Goal: Task Accomplishment & Management: Manage account settings

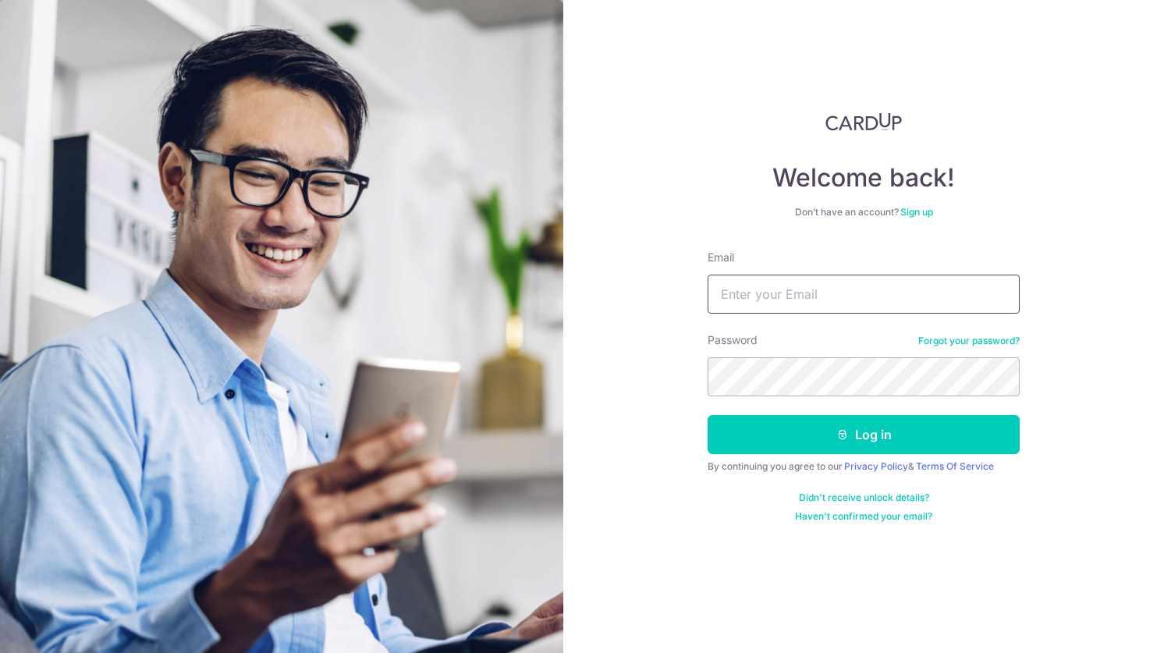
click at [793, 298] on input "Email" at bounding box center [864, 294] width 312 height 39
type input "[EMAIL_ADDRESS][DOMAIN_NAME]"
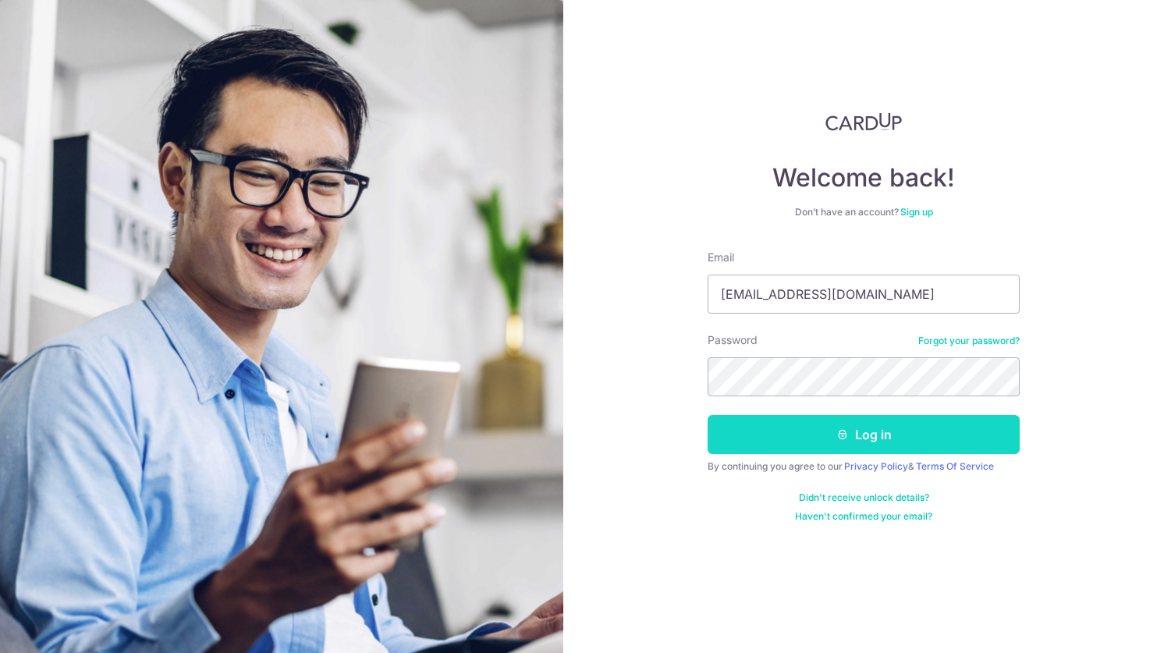
click at [822, 433] on button "Log in" at bounding box center [864, 434] width 312 height 39
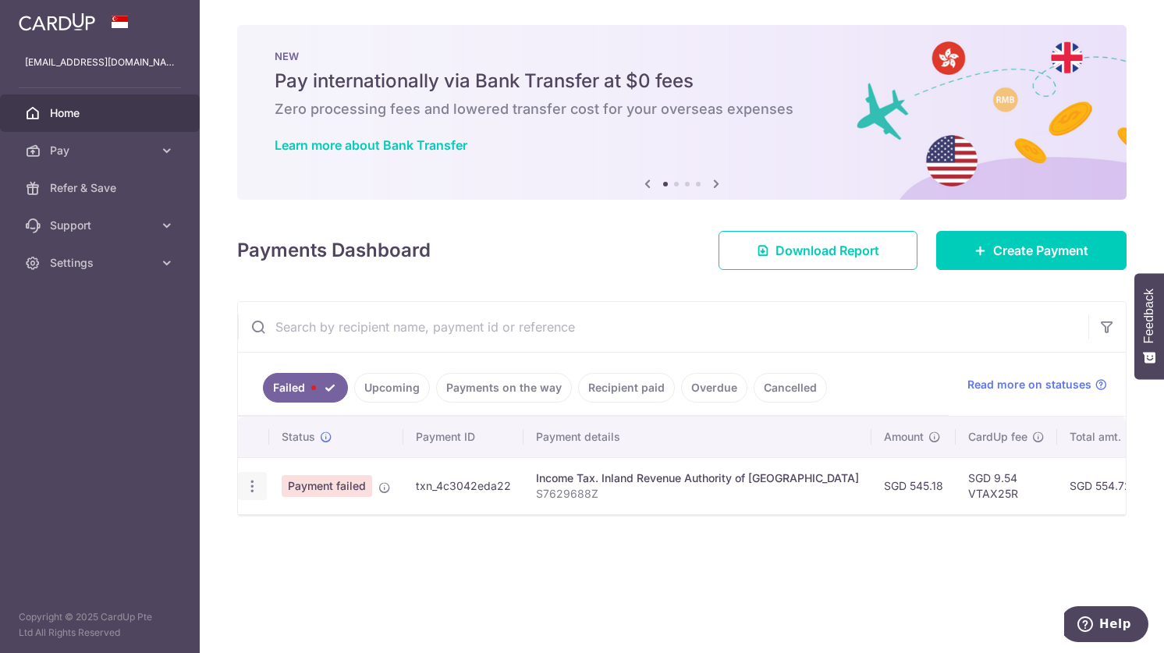
click at [252, 481] on icon "button" at bounding box center [252, 486] width 16 height 16
click at [320, 531] on span "Update payment" at bounding box center [335, 529] width 106 height 19
radio input "true"
type input "545.18"
type input "S7629688Z"
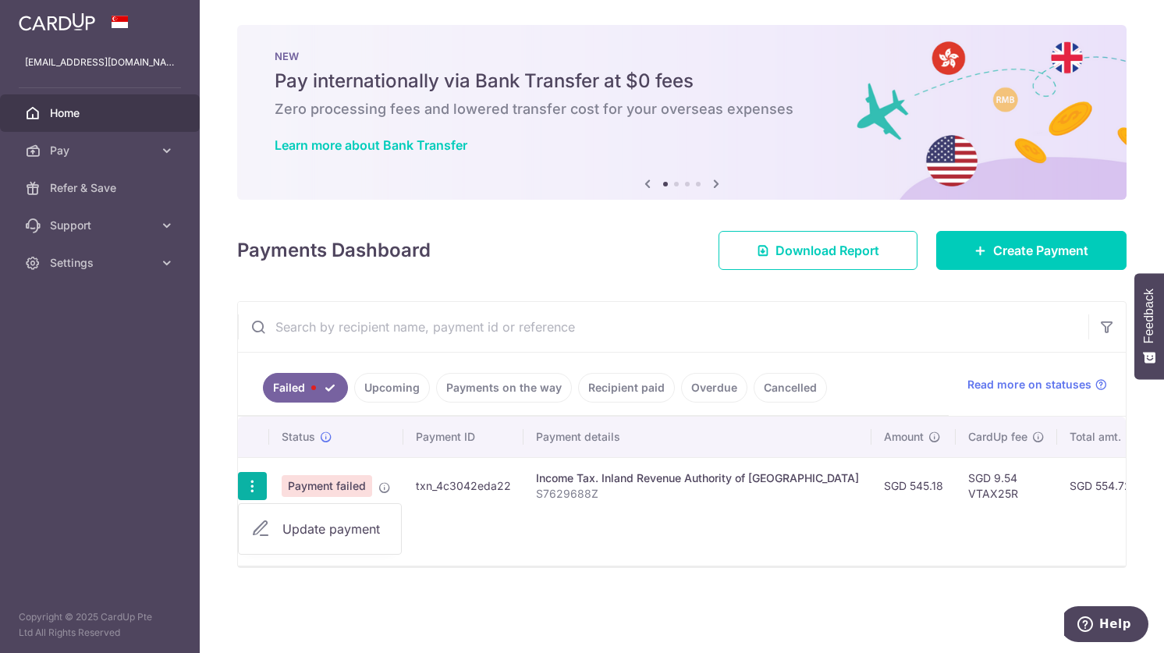
type input "VTAX25R"
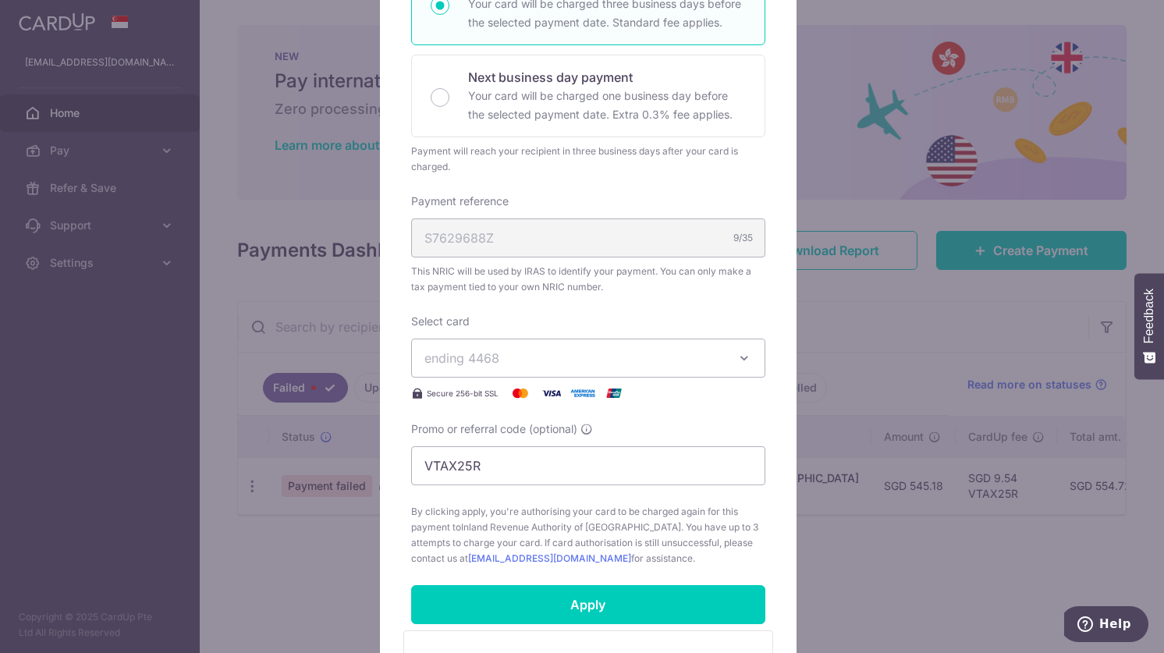
scroll to position [546, 0]
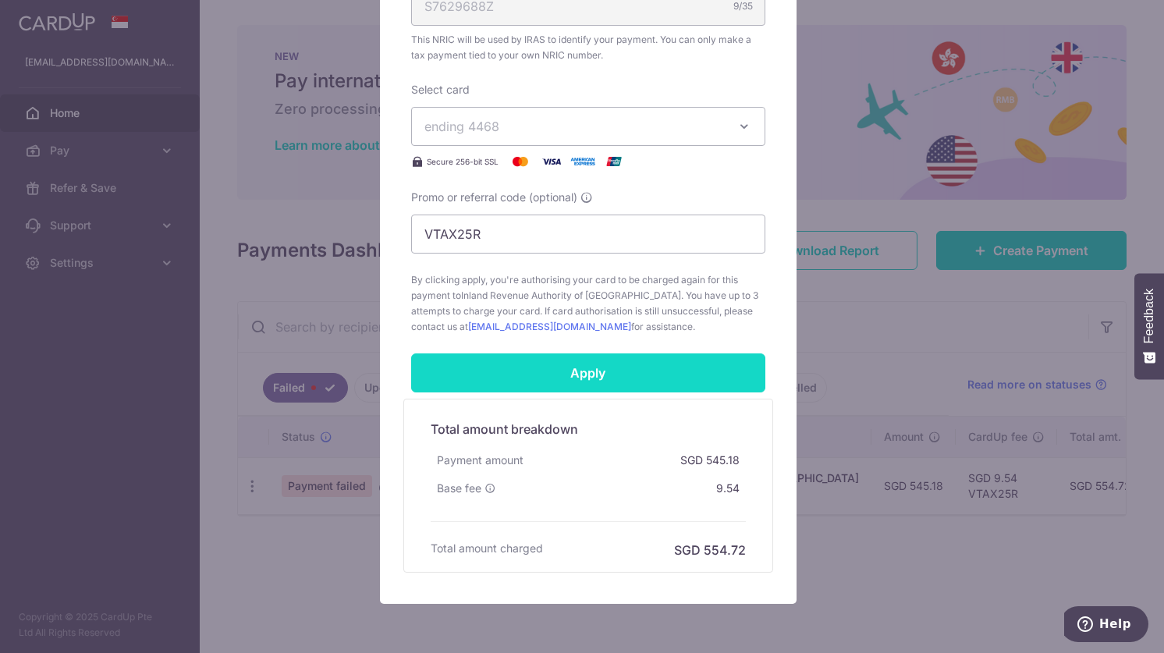
click at [577, 365] on input "Apply" at bounding box center [588, 372] width 354 height 39
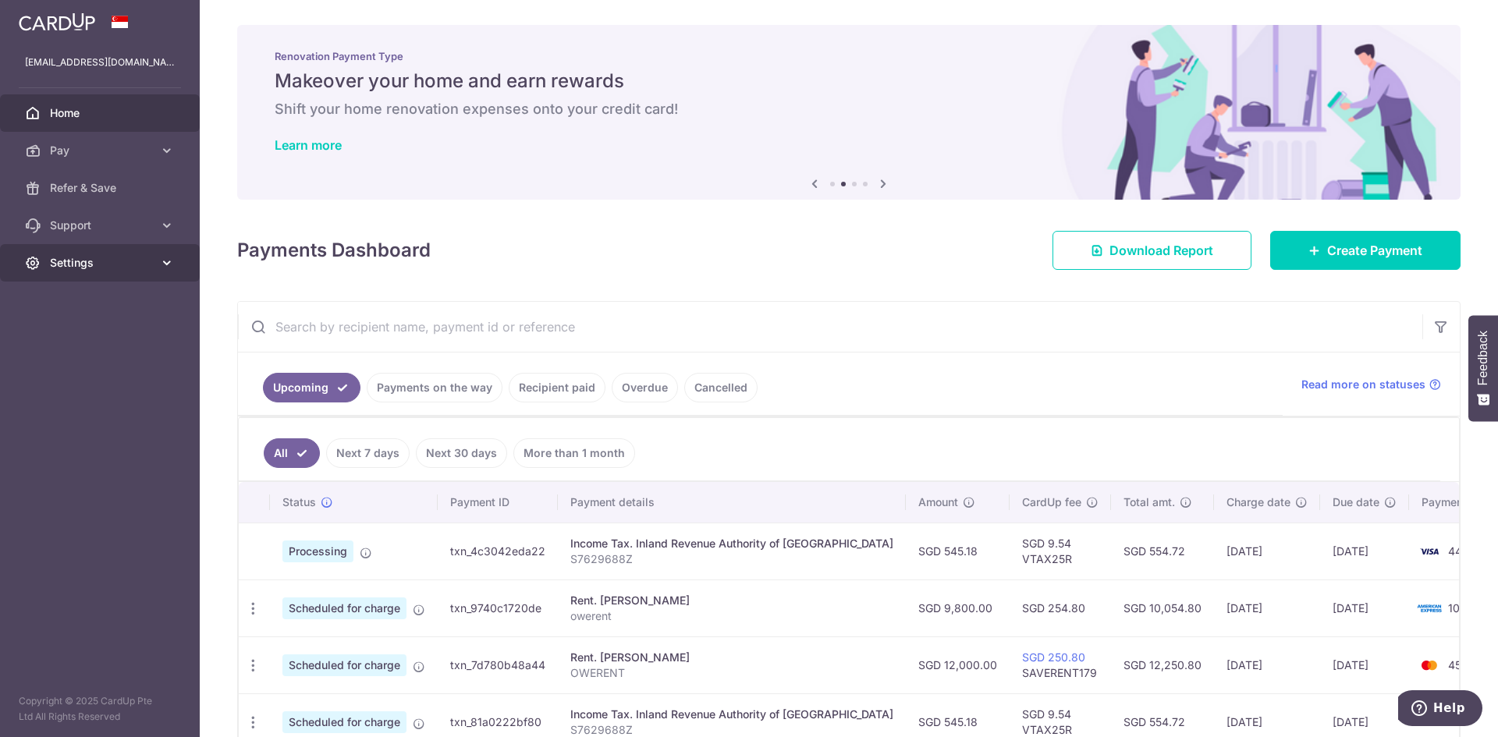
click at [120, 268] on span "Settings" at bounding box center [101, 263] width 103 height 16
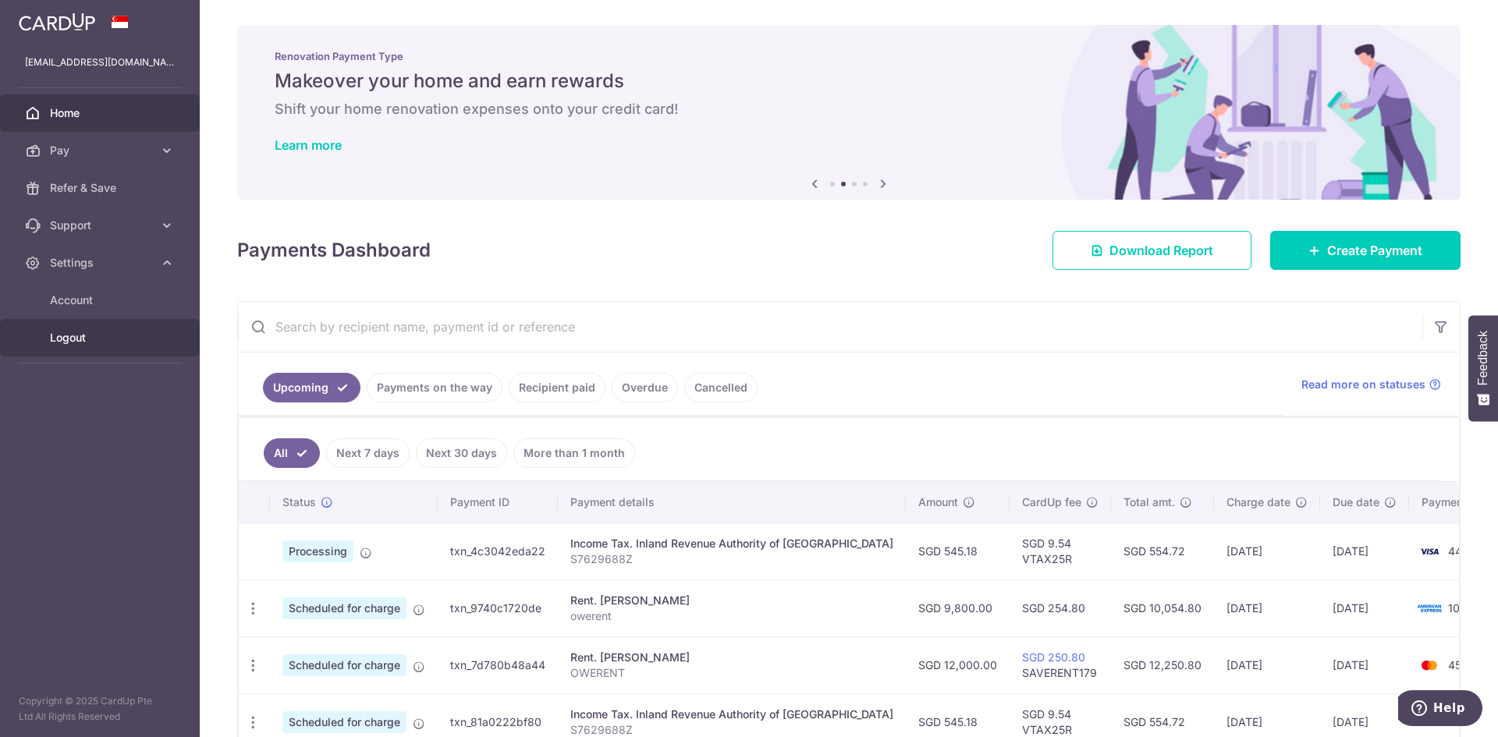
click at [79, 330] on span "Logout" at bounding box center [101, 338] width 103 height 16
